Goal: Task Accomplishment & Management: Manage account settings

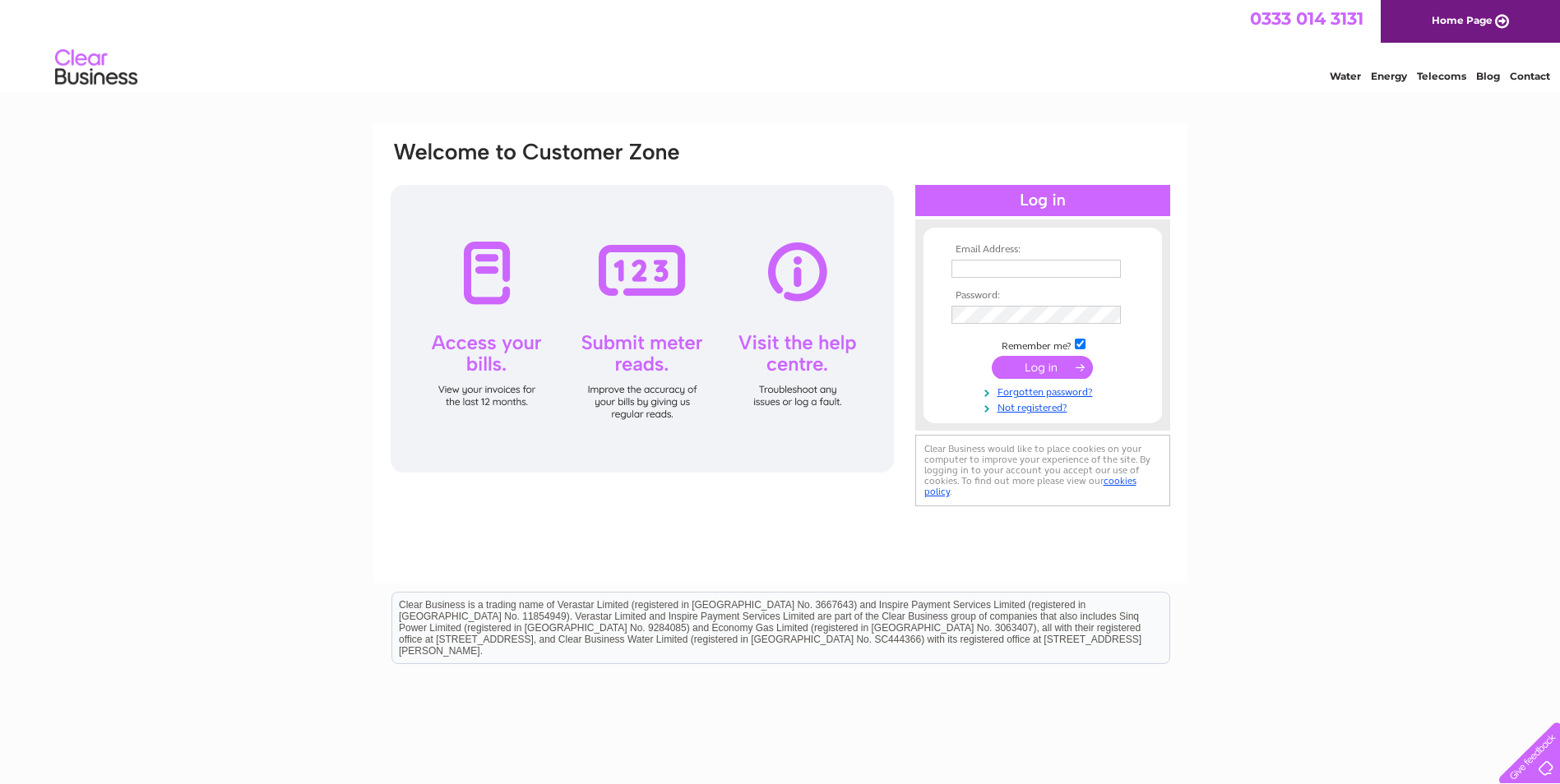
type input "mountaindew@btconnect.com"
click at [1042, 368] on input "submit" at bounding box center [1043, 367] width 101 height 23
click at [1039, 367] on input "submit" at bounding box center [1043, 367] width 101 height 23
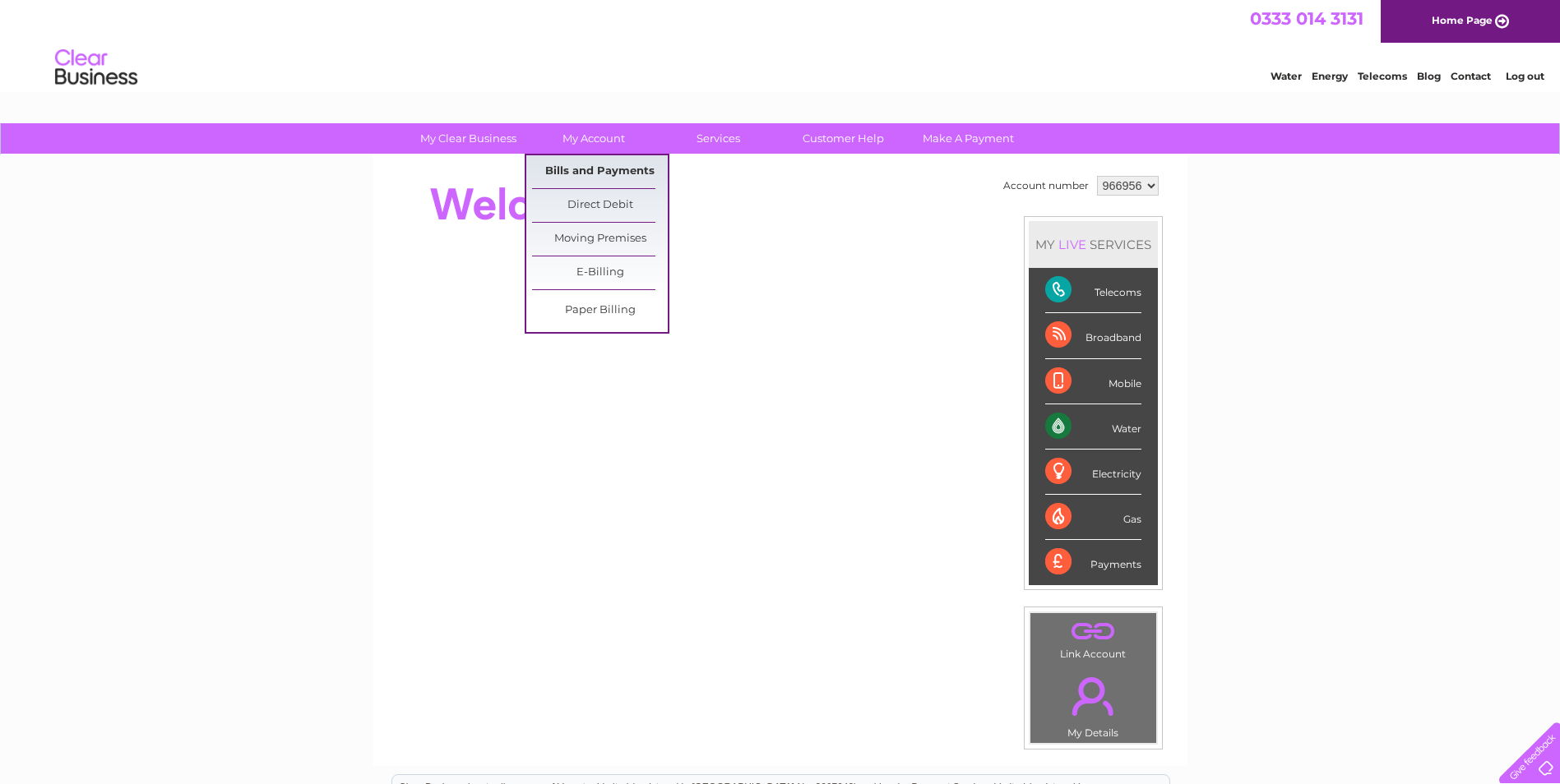
click at [584, 170] on link "Bills and Payments" at bounding box center [599, 172] width 135 height 33
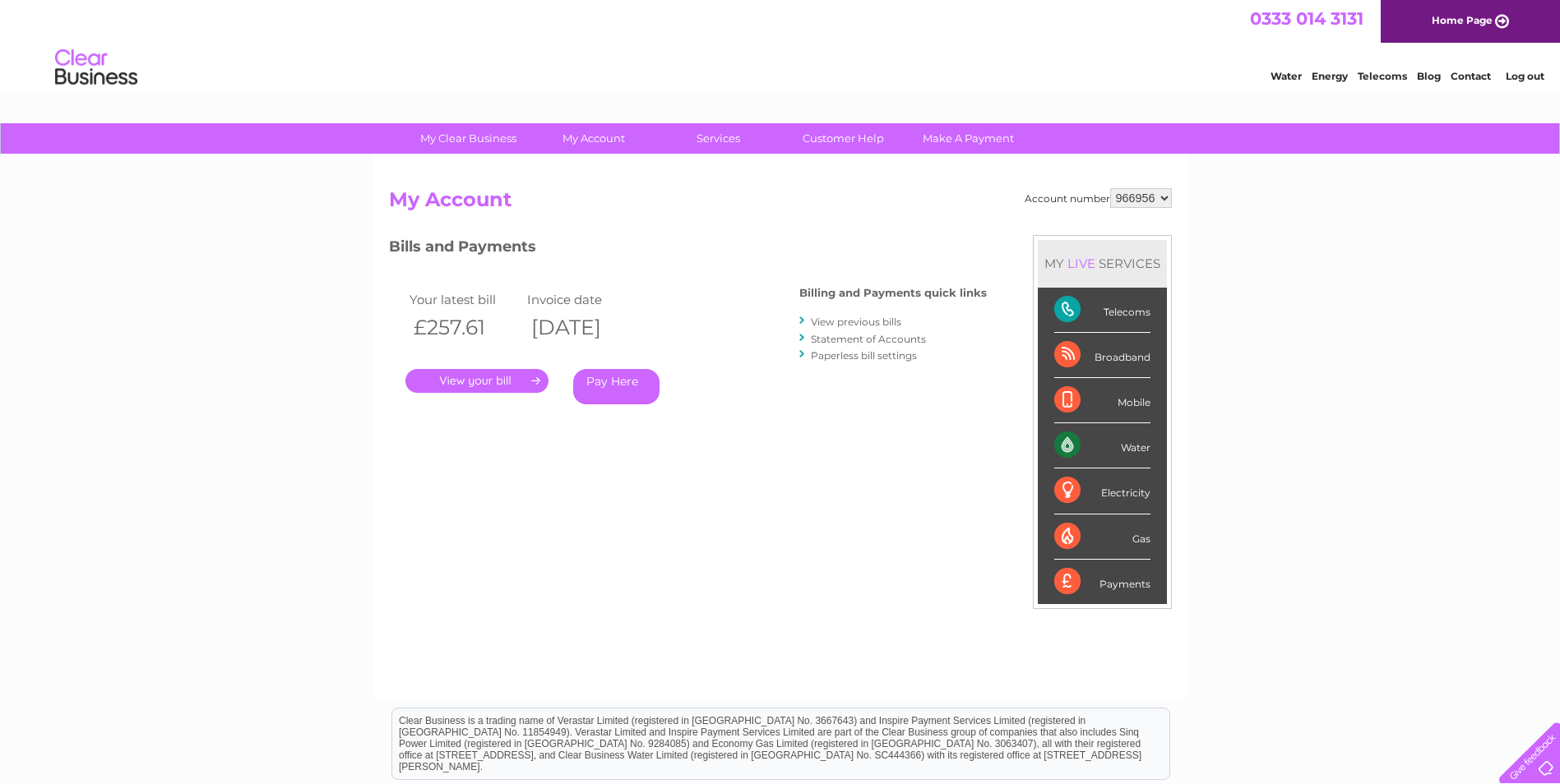
click at [868, 319] on link "View previous bills" at bounding box center [856, 321] width 91 height 13
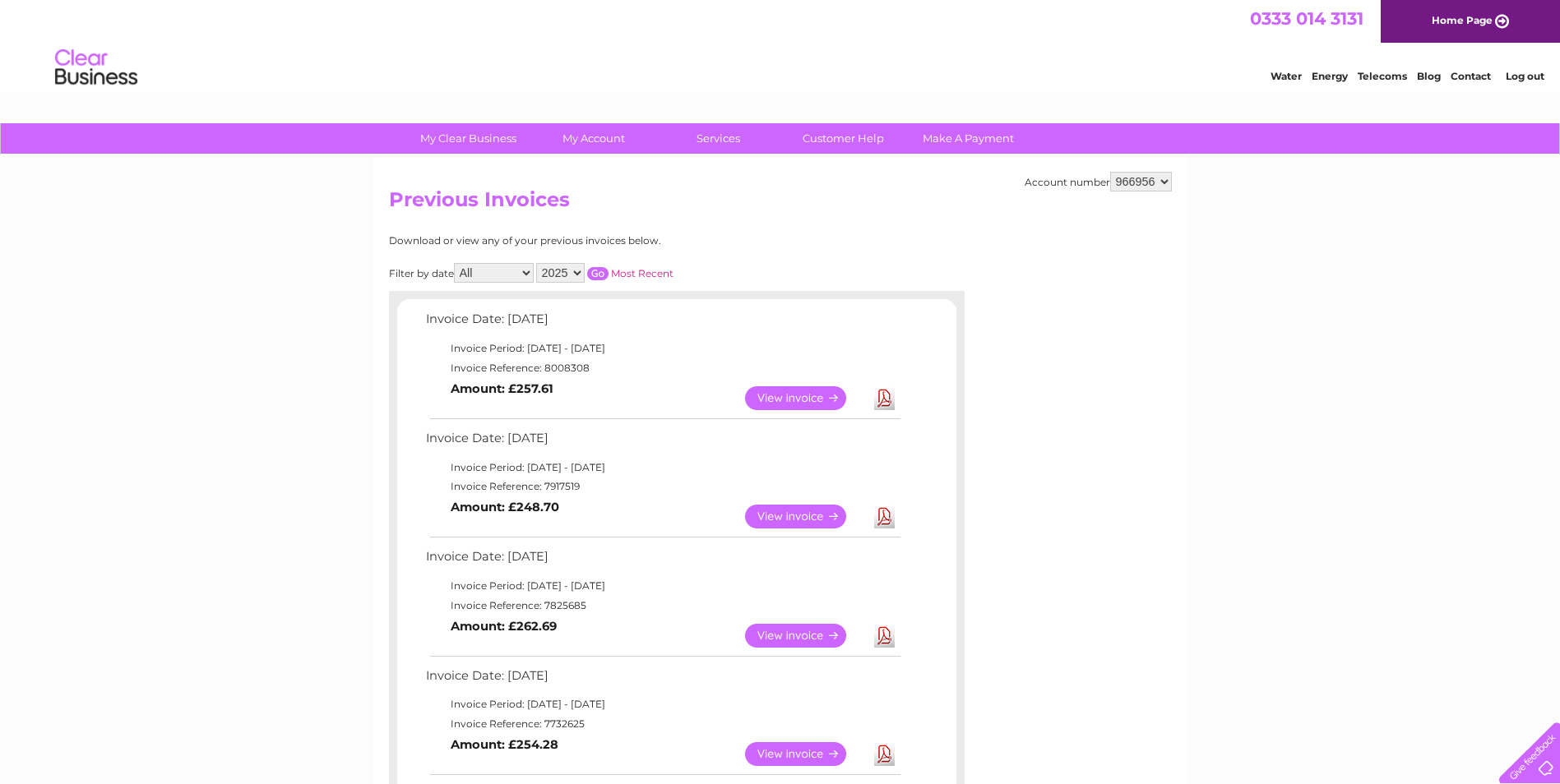
click at [785, 514] on link "View" at bounding box center [806, 516] width 121 height 23
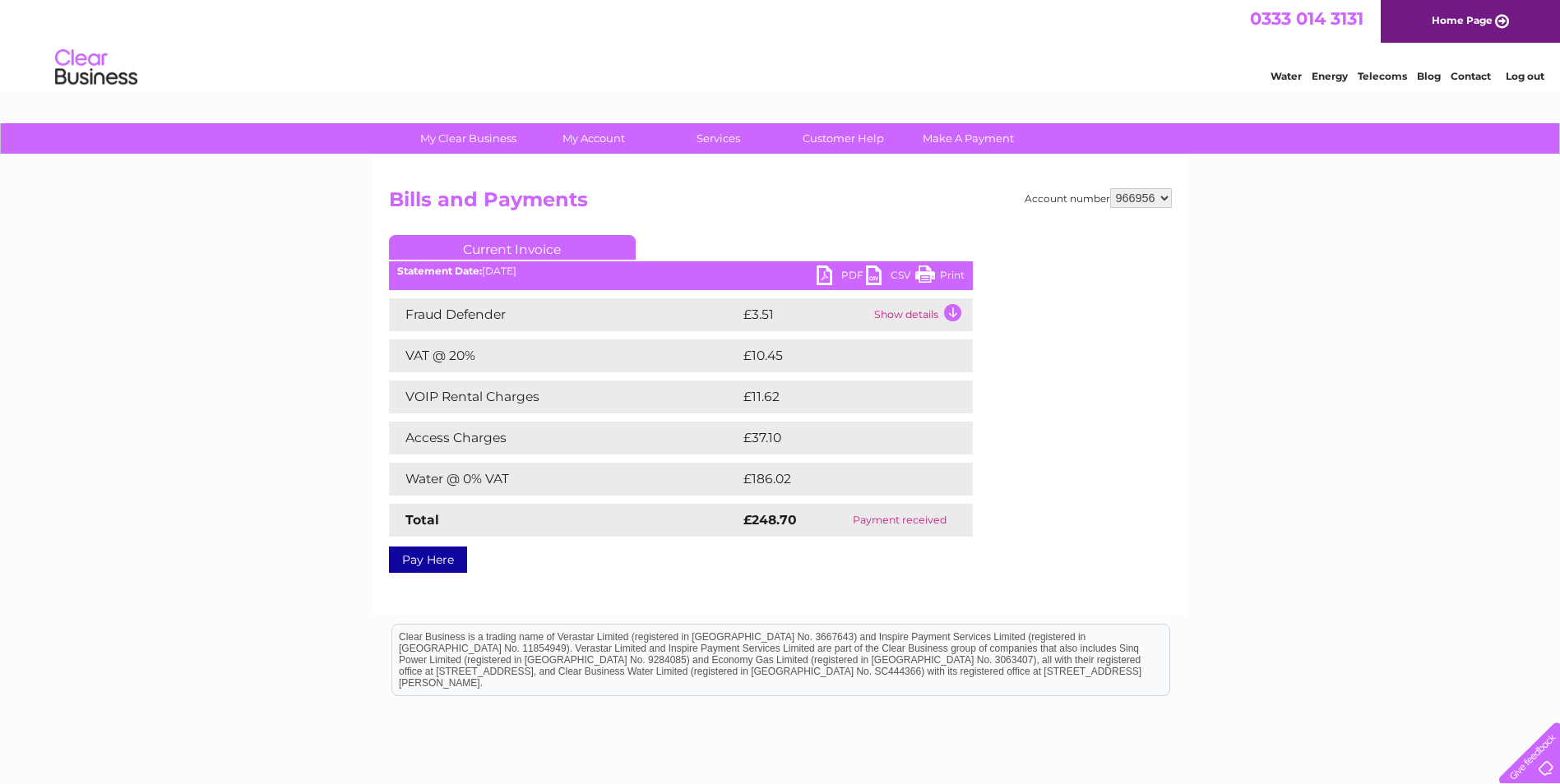
click at [825, 273] on link "PDF" at bounding box center [841, 278] width 50 height 23
